Goal: Task Accomplishment & Management: Manage account settings

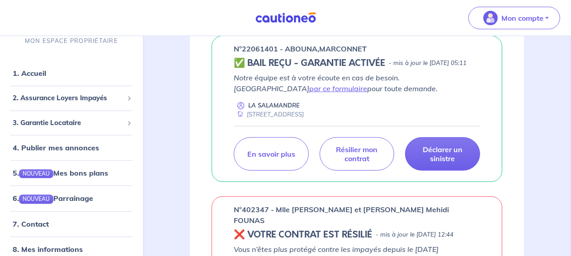
scroll to position [477, 0]
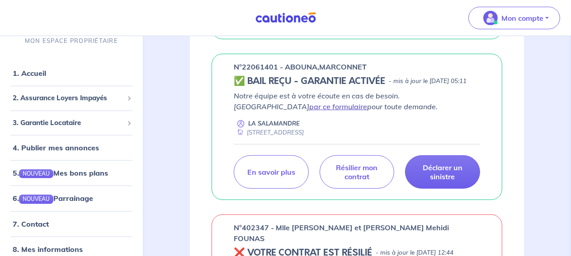
click at [367, 111] on link "par ce formulaire" at bounding box center [338, 106] width 58 height 9
drag, startPoint x: 241, startPoint y: 76, endPoint x: 276, endPoint y: 78, distance: 34.4
click at [276, 72] on p "n°22061401 - ABOUNA,MARCONNET" at bounding box center [300, 66] width 133 height 11
copy p "22061401"
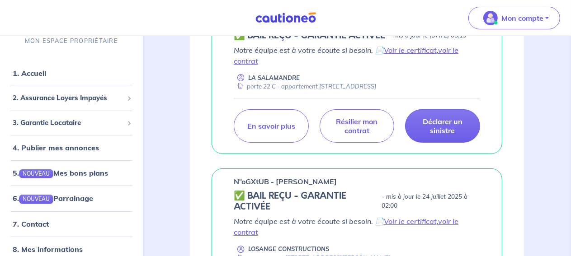
scroll to position [0, 0]
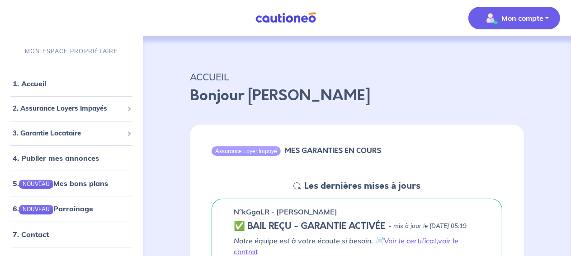
click at [536, 21] on p "Mon compte" at bounding box center [522, 18] width 42 height 11
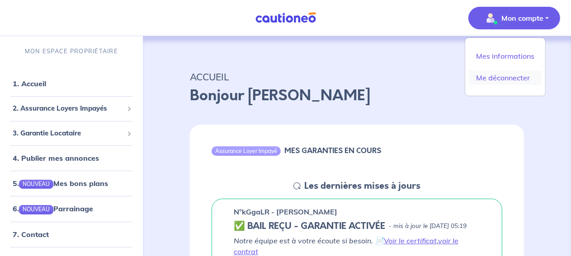
click at [503, 78] on link "Me déconnecter" at bounding box center [505, 78] width 73 height 14
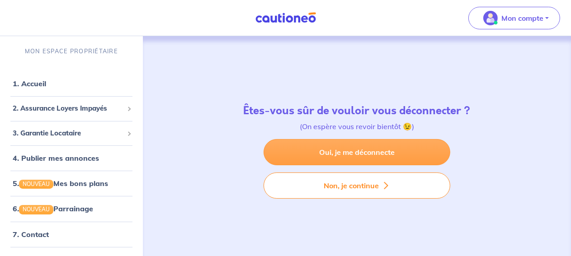
click at [323, 151] on link "Oui, je me déconnecte" at bounding box center [357, 152] width 187 height 26
